Goal: Check status: Check status

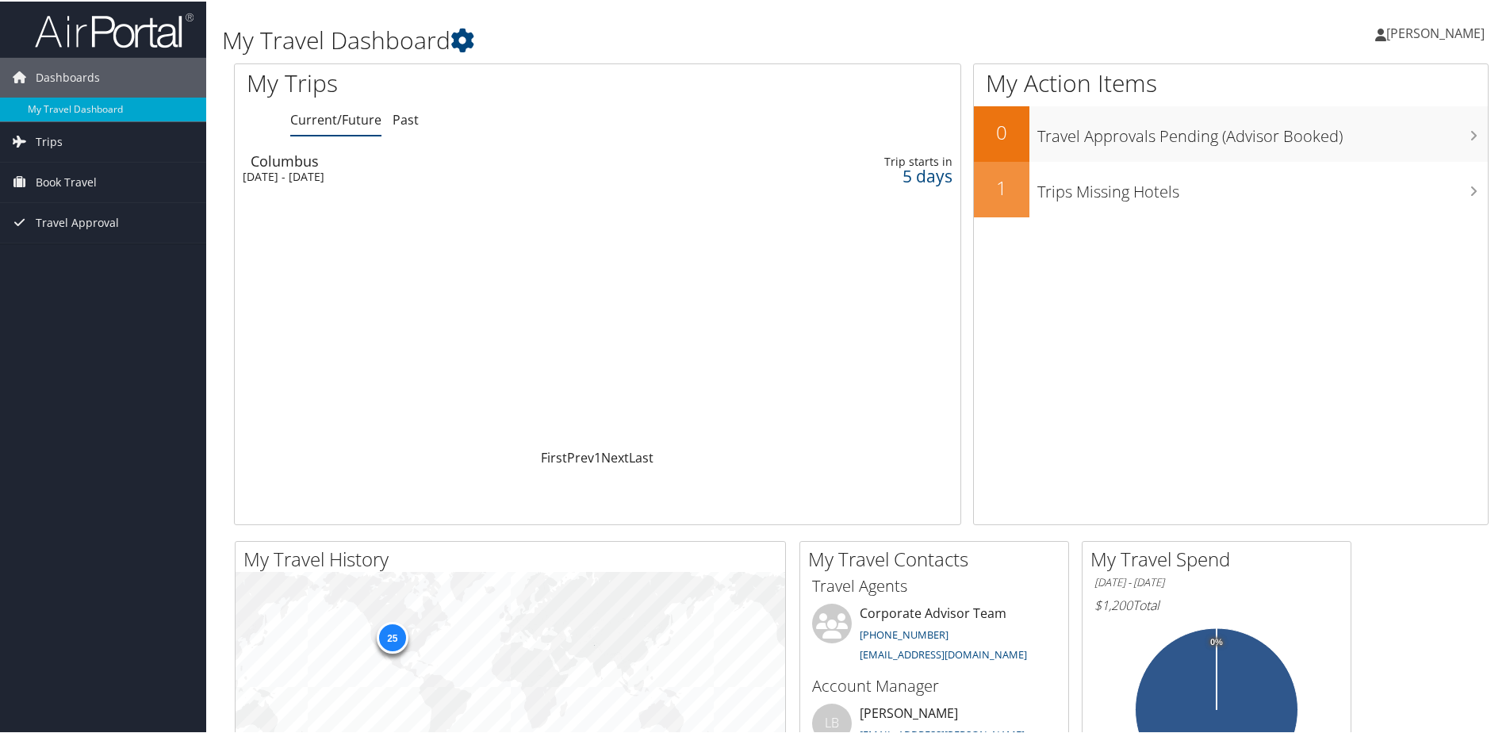
click at [312, 176] on div "[DATE] - [DATE]" at bounding box center [464, 175] width 443 height 14
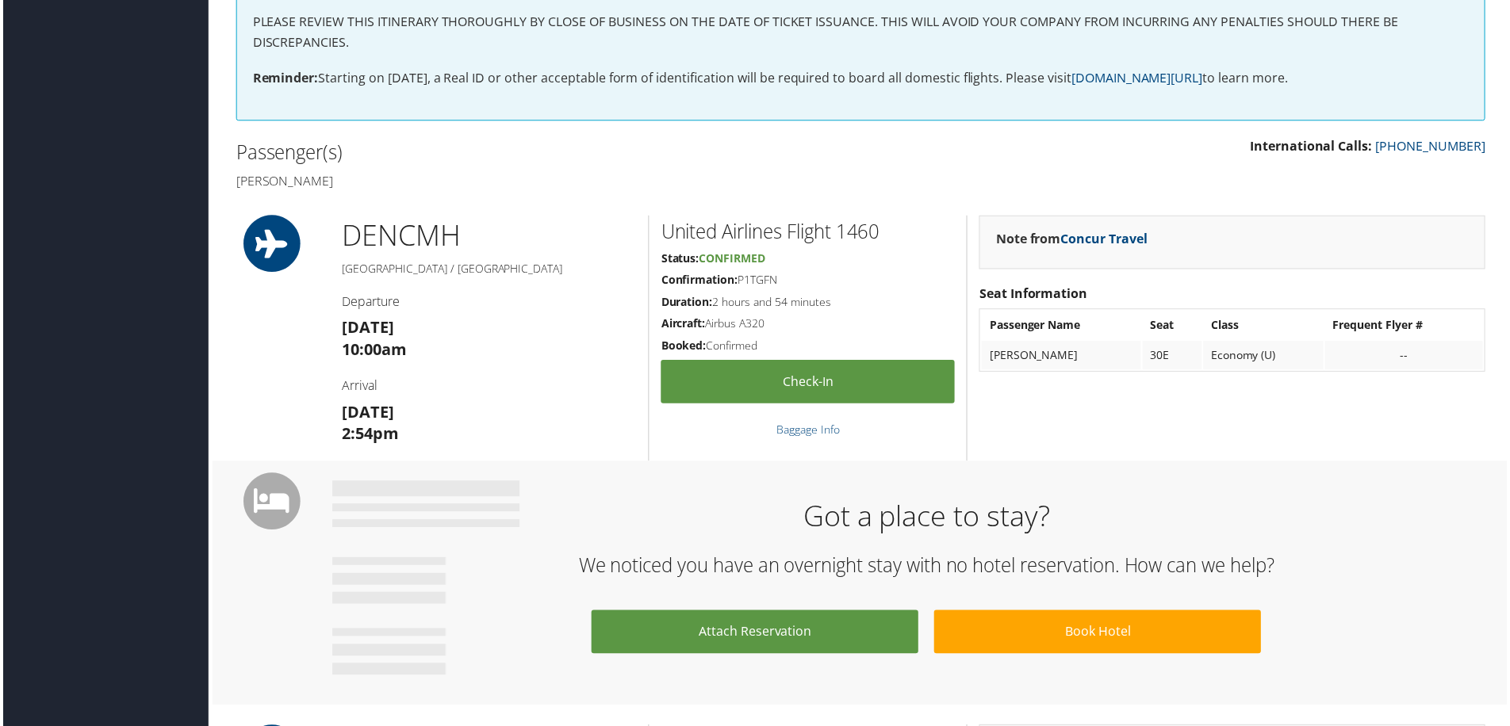
scroll to position [396, 0]
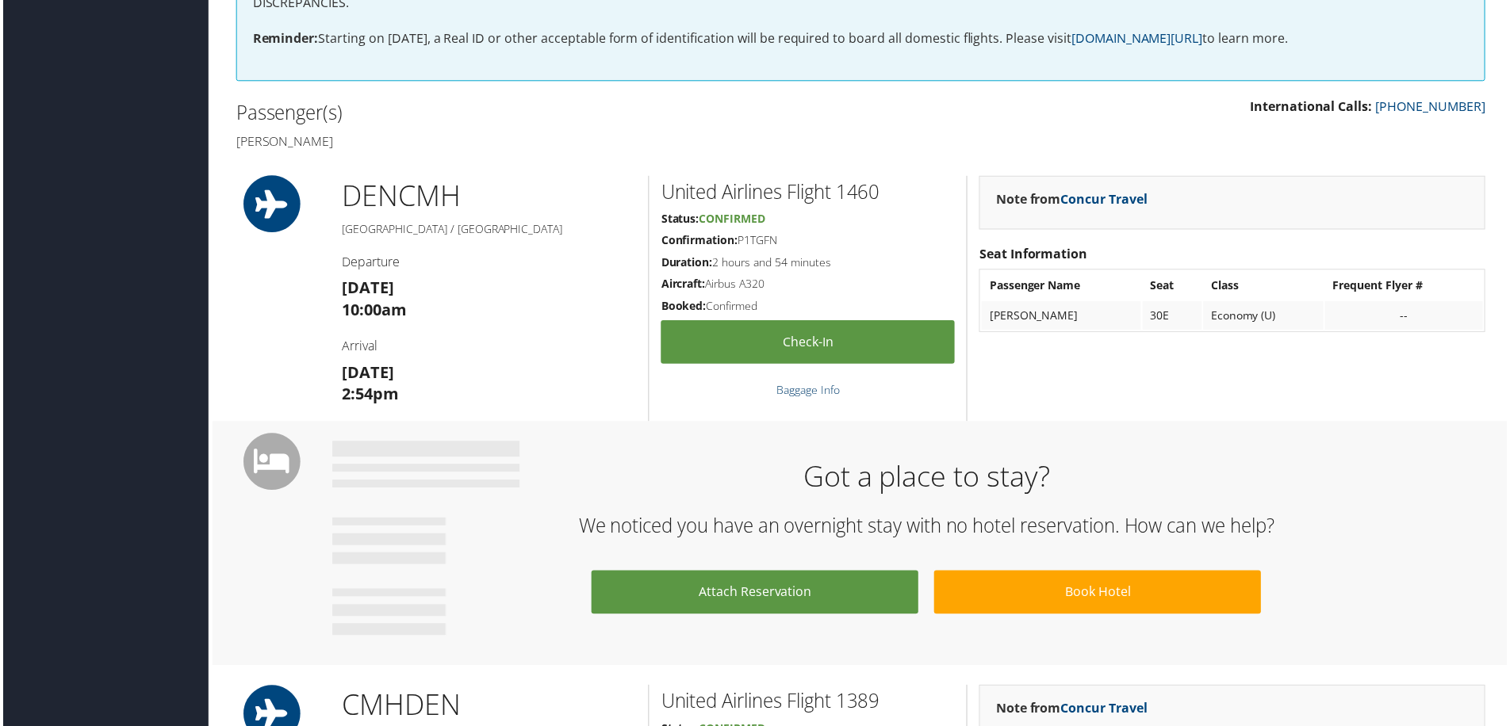
click at [818, 389] on link "Baggage Info" at bounding box center [807, 391] width 63 height 15
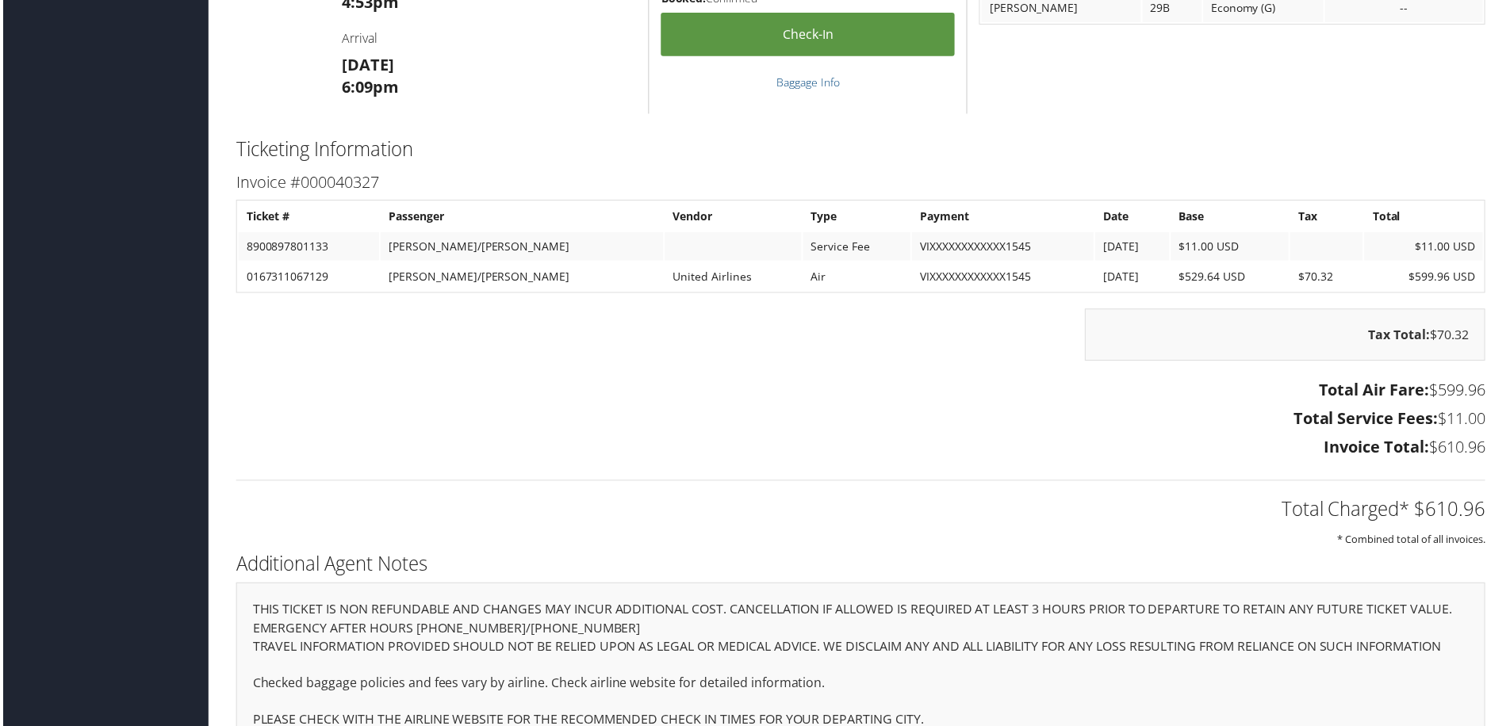
scroll to position [1256, 0]
